Goal: Task Accomplishment & Management: Complete application form

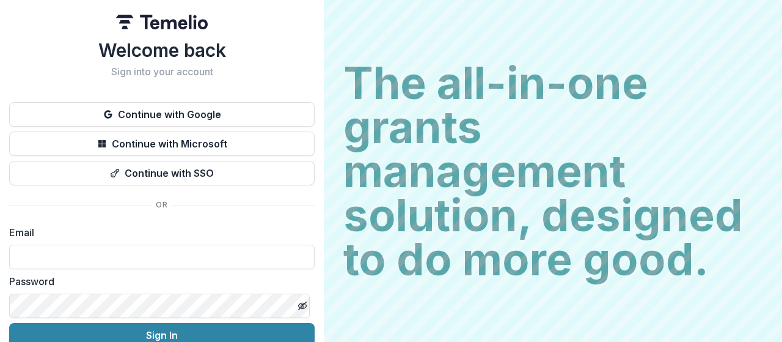
click at [222, 107] on button "Continue with Google" at bounding box center [162, 114] width 306 height 24
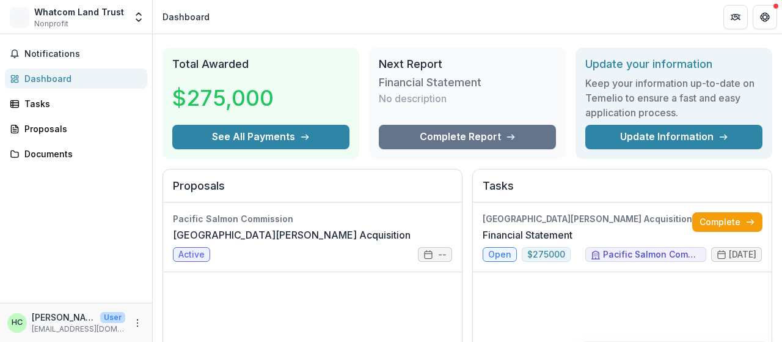
scroll to position [29, 0]
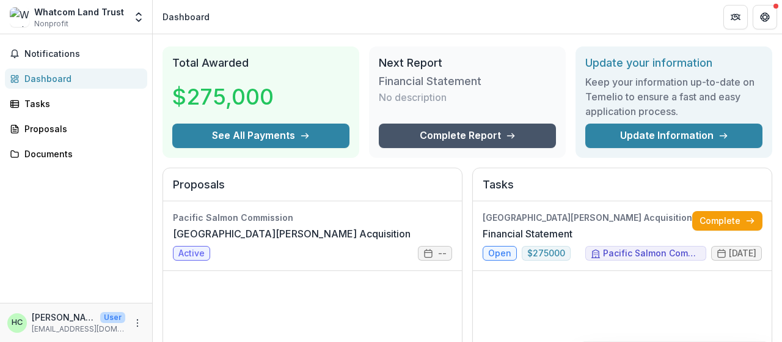
click at [451, 138] on link "Complete Report" at bounding box center [467, 135] width 177 height 24
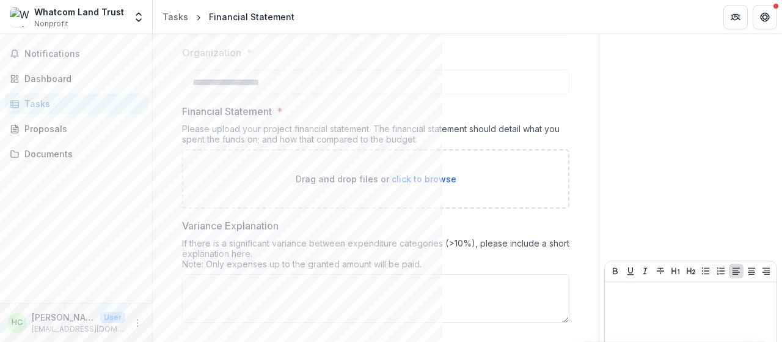
scroll to position [268, 0]
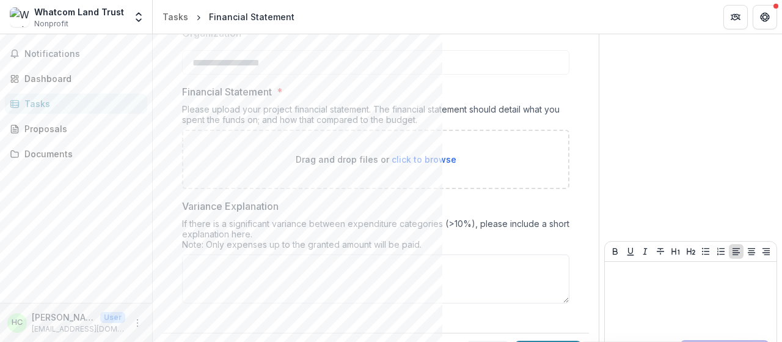
click at [427, 160] on span "click to browse" at bounding box center [424, 159] width 65 height 10
click at [433, 162] on span "click to browse" at bounding box center [424, 159] width 65 height 10
type input "**********"
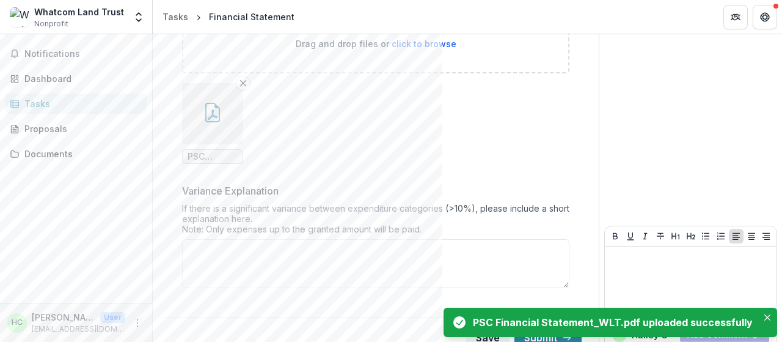
scroll to position [397, 0]
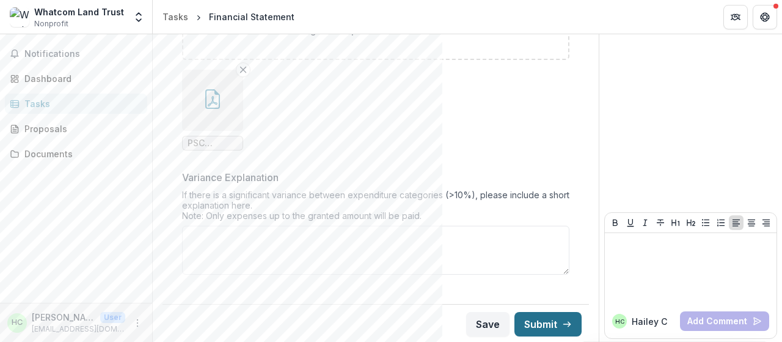
click at [537, 317] on button "Submit" at bounding box center [548, 324] width 67 height 24
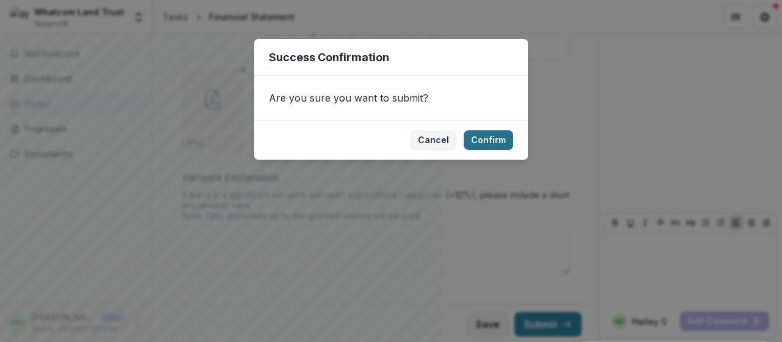
click at [501, 139] on button "Confirm" at bounding box center [489, 140] width 50 height 20
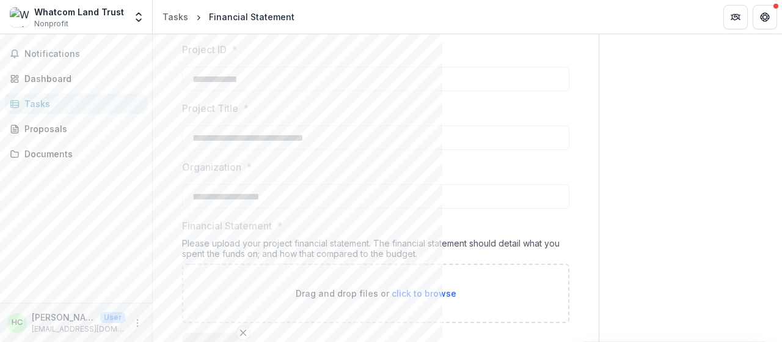
scroll to position [0, 0]
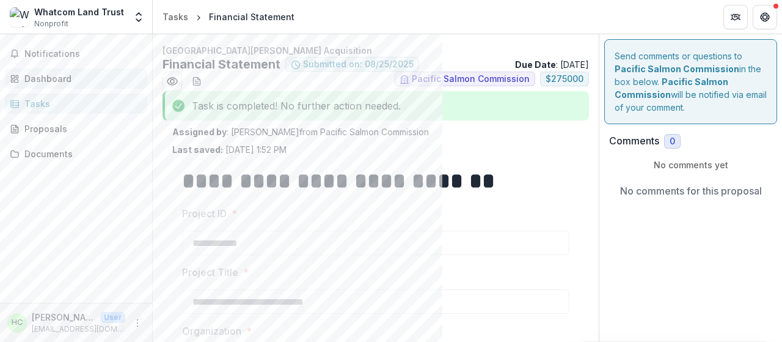
click at [73, 83] on div "Dashboard" at bounding box center [80, 78] width 113 height 13
